Goal: Task Accomplishment & Management: Manage account settings

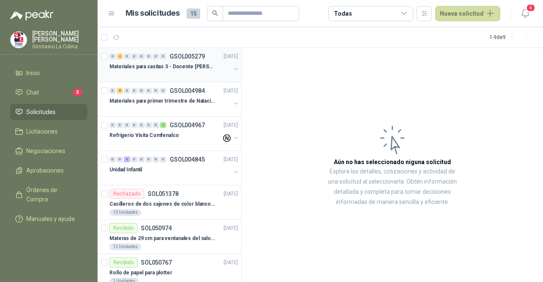
click at [147, 70] on div "Materiales para casitas 3 - Docente [PERSON_NAME]" at bounding box center [170, 66] width 122 height 10
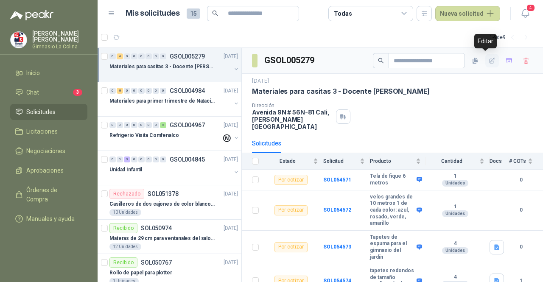
click at [489, 58] on icon "button" at bounding box center [492, 61] width 6 height 6
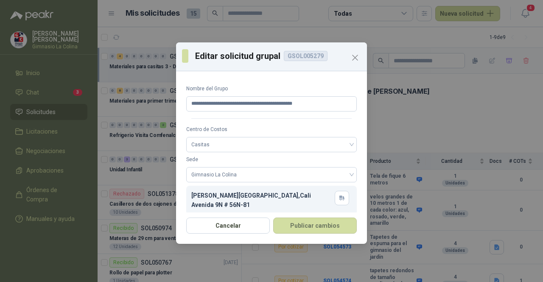
scroll to position [8, 0]
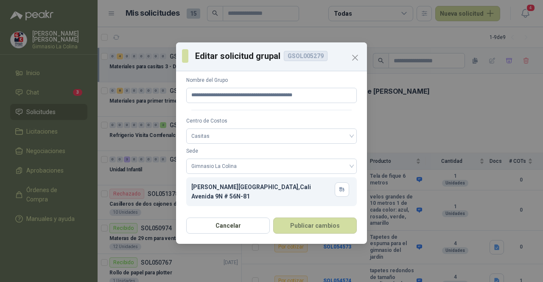
click at [261, 189] on div "[PERSON_NAME][GEOGRAPHIC_DATA] , Cali [STREET_ADDRESS]" at bounding box center [262, 191] width 143 height 19
click at [279, 168] on span "Gimnasio La Colina" at bounding box center [271, 166] width 160 height 13
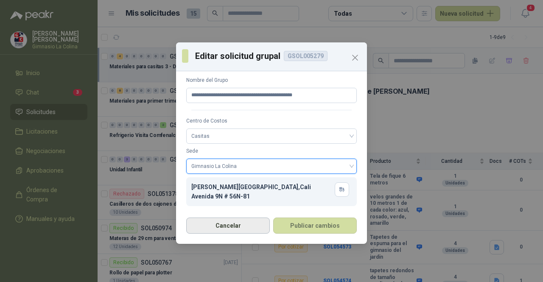
click at [245, 228] on button "Cancelar" at bounding box center [228, 226] width 84 height 16
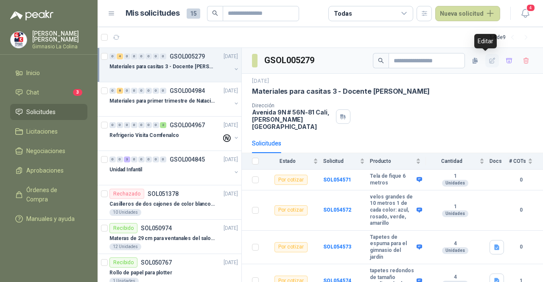
click at [488, 63] on icon "button" at bounding box center [491, 60] width 7 height 7
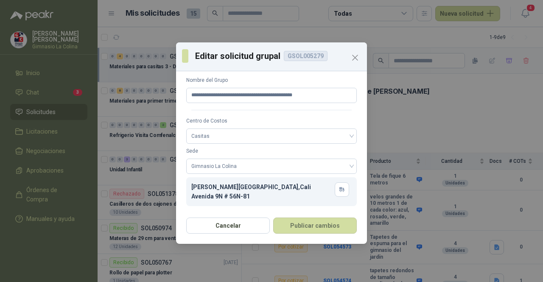
scroll to position [0, 0]
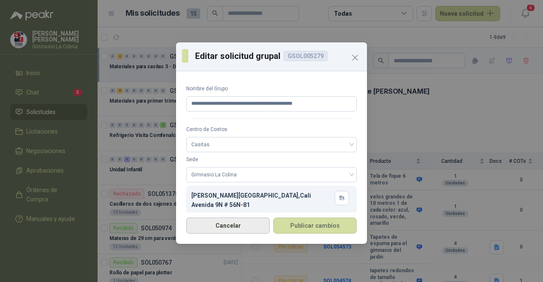
click at [247, 230] on button "Cancelar" at bounding box center [228, 226] width 84 height 16
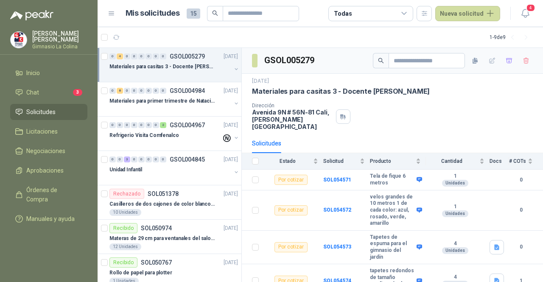
click at [369, 122] on div "Dirección [STREET_ADDRESS][PERSON_NAME]" at bounding box center [392, 117] width 281 height 28
click at [393, 114] on div "Dirección [STREET_ADDRESS][PERSON_NAME]" at bounding box center [392, 117] width 281 height 28
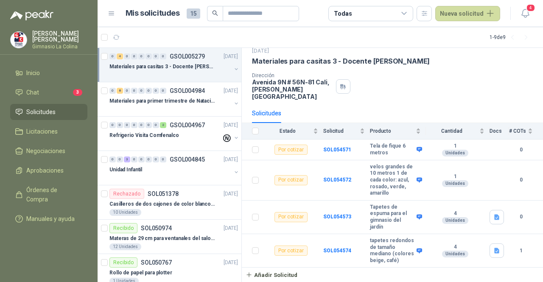
scroll to position [34, 0]
click at [445, 251] on div "Unidades" at bounding box center [455, 254] width 26 height 7
click at [442, 77] on div "Dirección [STREET_ADDRESS][PERSON_NAME]" at bounding box center [392, 87] width 281 height 28
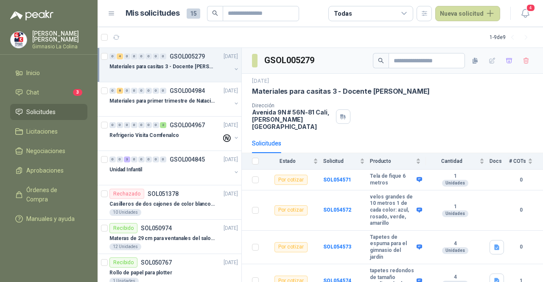
click at [484, 107] on div "Dirección [STREET_ADDRESS][PERSON_NAME]" at bounding box center [392, 117] width 281 height 28
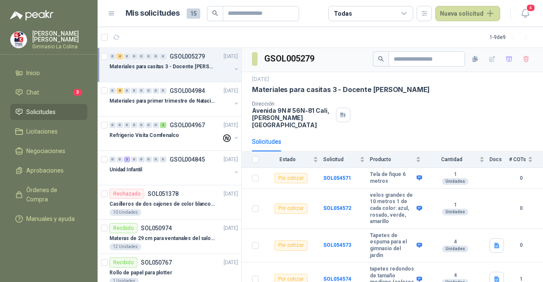
scroll to position [1, 0]
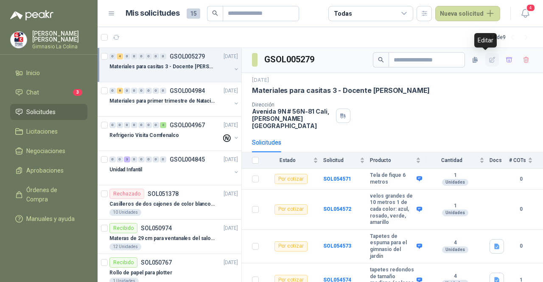
click at [488, 59] on icon "button" at bounding box center [491, 59] width 7 height 7
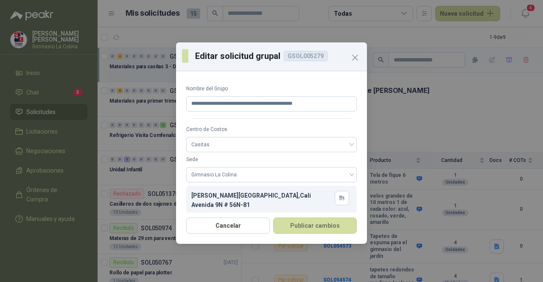
scroll to position [8, 0]
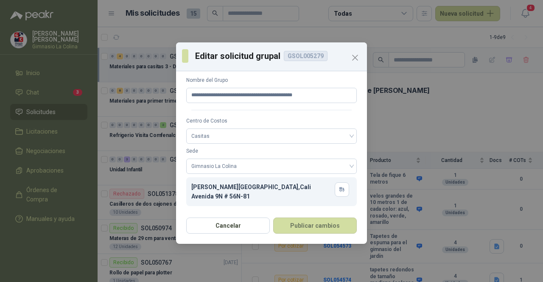
click at [303, 57] on div "GSOL005279" at bounding box center [306, 56] width 44 height 10
click at [260, 57] on p "Editar solicitud grupal GSOL005279" at bounding box center [278, 56] width 166 height 13
click at [184, 56] on span at bounding box center [185, 56] width 6 height 14
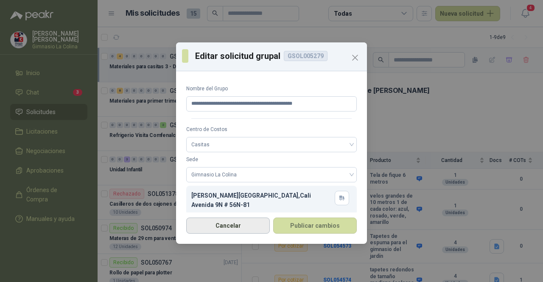
click at [251, 228] on button "Cancelar" at bounding box center [228, 226] width 84 height 16
